Goal: Contribute content

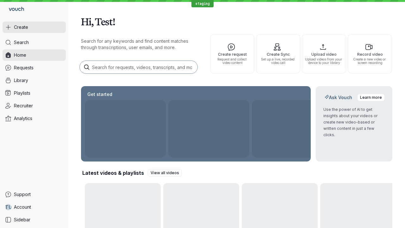
click at [34, 27] on button "Create" at bounding box center [34, 26] width 63 height 11
